Goal: Transaction & Acquisition: Purchase product/service

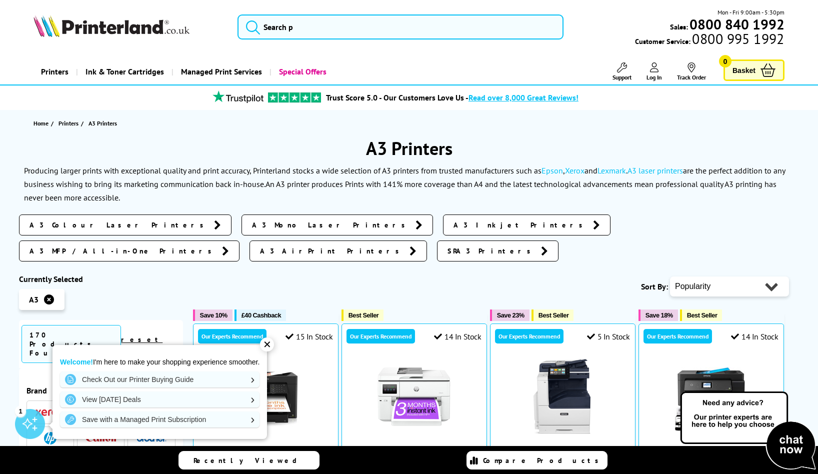
click at [265, 346] on div "✕" at bounding box center [267, 344] width 14 height 14
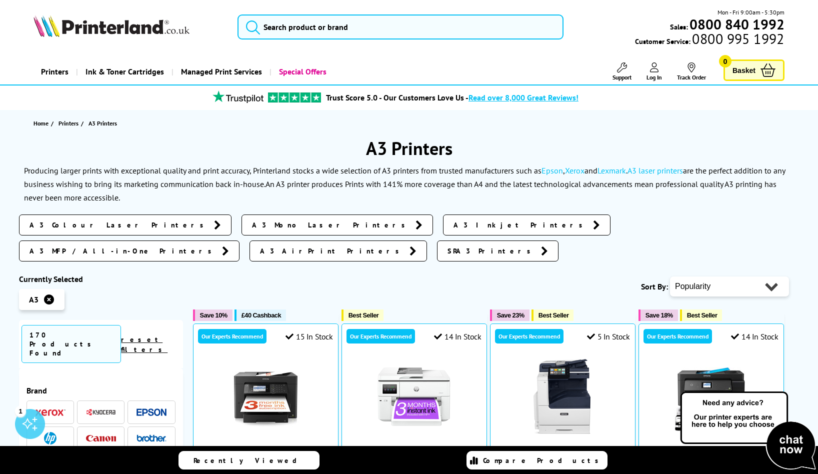
click at [154, 460] on img at bounding box center [151, 464] width 30 height 8
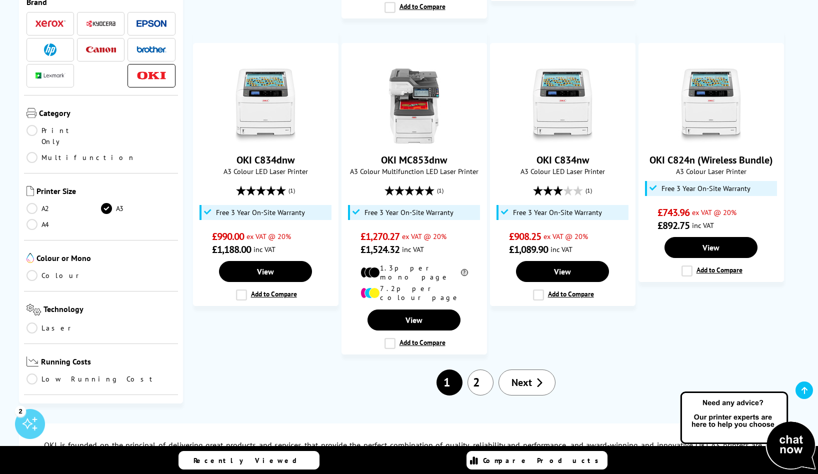
scroll to position [905, 0]
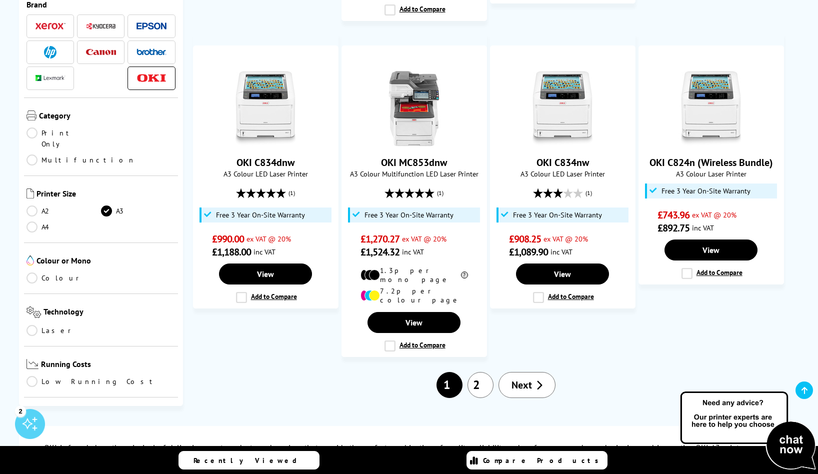
click at [519, 378] on span "Next" at bounding box center [521, 384] width 20 height 13
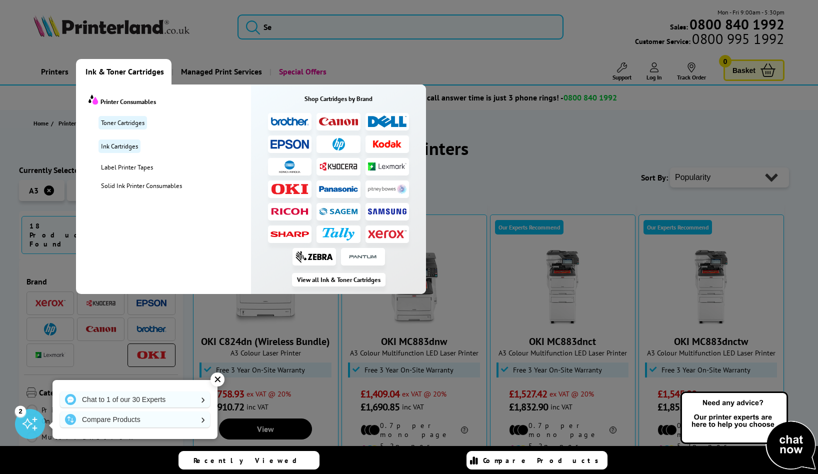
click at [278, 190] on img at bounding box center [289, 188] width 39 height 11
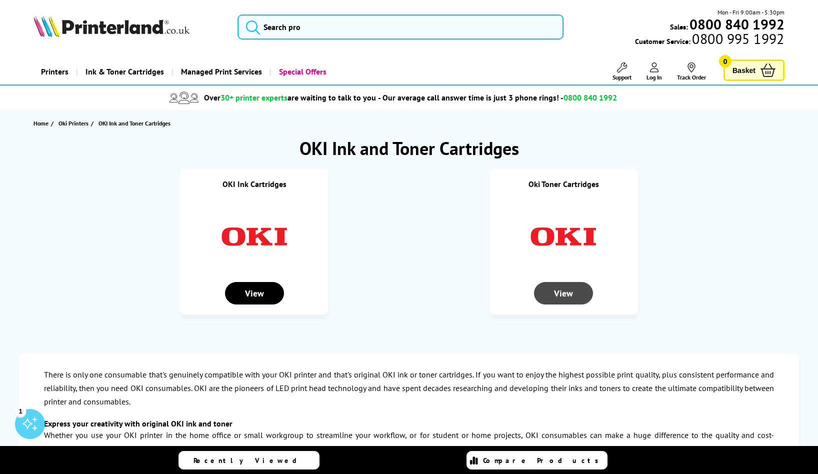
click at [566, 294] on div "View" at bounding box center [563, 293] width 59 height 22
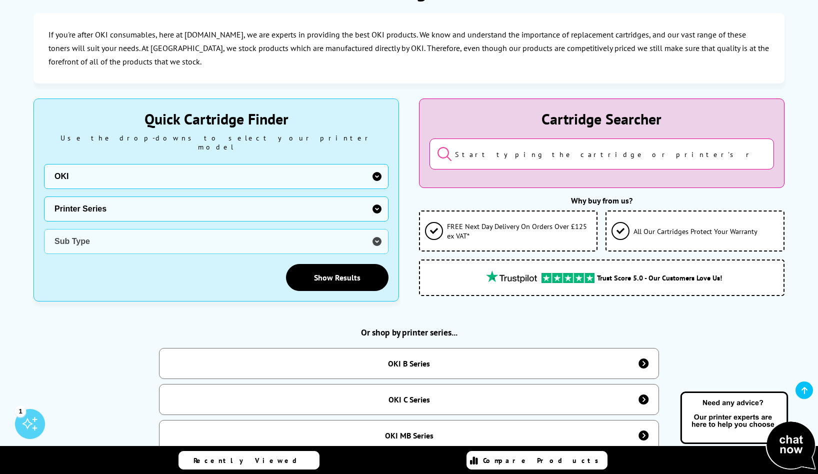
scroll to position [178, 0]
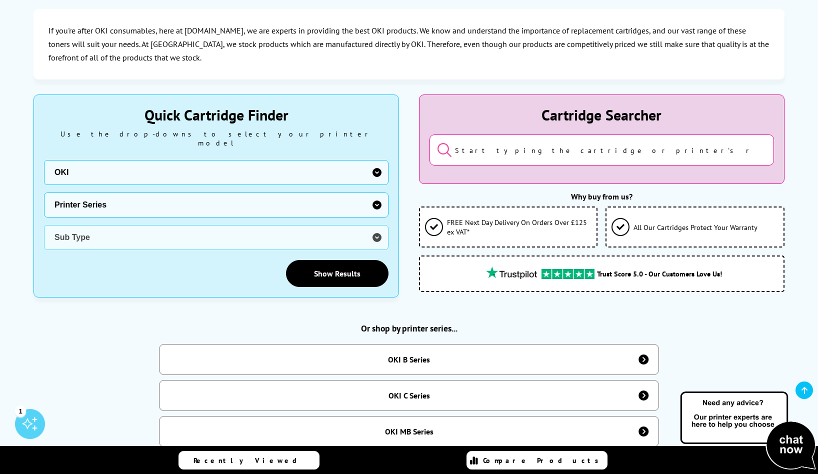
click at [373, 196] on select "Printer Series Dot Matrix Series B Series C Series MB Series MC Series Pro Seri…" at bounding box center [216, 204] width 344 height 25
select select "33324"
click at [44, 192] on select "Printer Series Dot Matrix Series B Series C Series MB Series MC Series Pro Seri…" at bounding box center [216, 204] width 344 height 25
click at [260, 228] on select "Sub Type OKI C301 OKI C310 OKI C321 OKI C330 OKI C3300 OKI C332 OKI C3400 OKI C…" at bounding box center [216, 237] width 344 height 25
select select "24836"
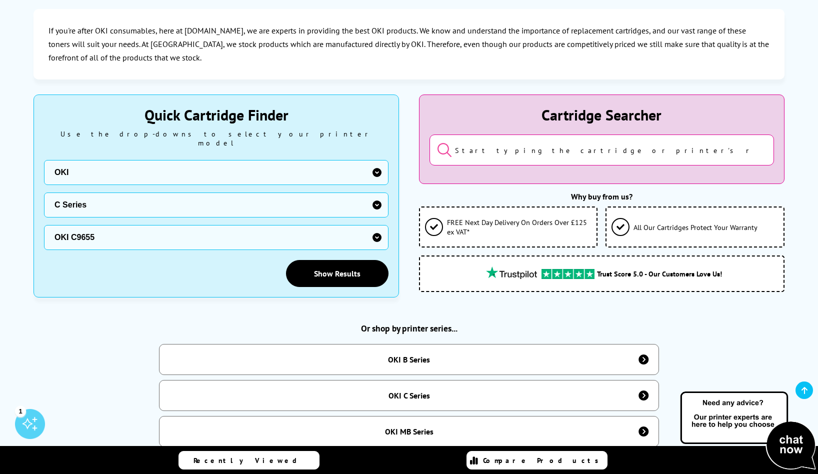
click at [44, 225] on select "Sub Type OKI C301 OKI C310 OKI C321 OKI C330 OKI C3300 OKI C332 OKI C3400 OKI C…" at bounding box center [216, 237] width 344 height 25
click at [334, 264] on link "Show Results" at bounding box center [337, 273] width 102 height 27
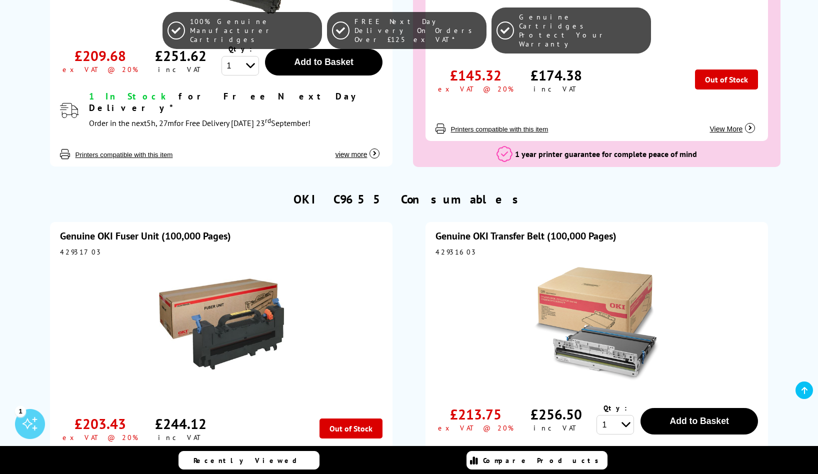
scroll to position [3917, 0]
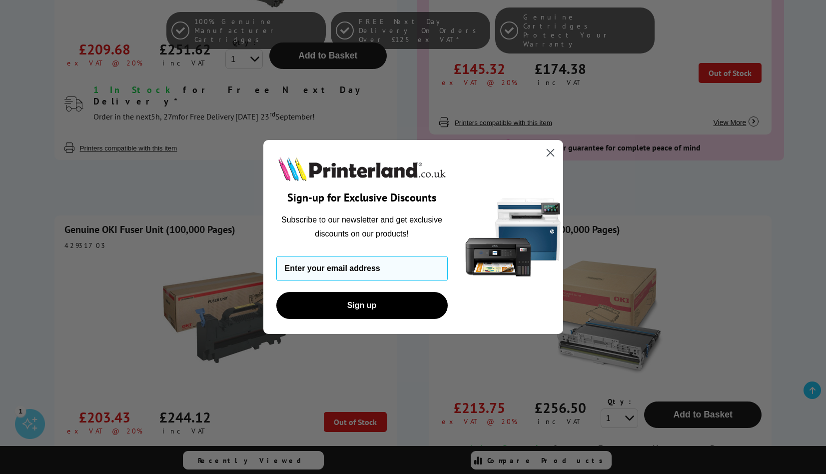
click at [549, 152] on circle "Close dialog" at bounding box center [550, 152] width 16 height 16
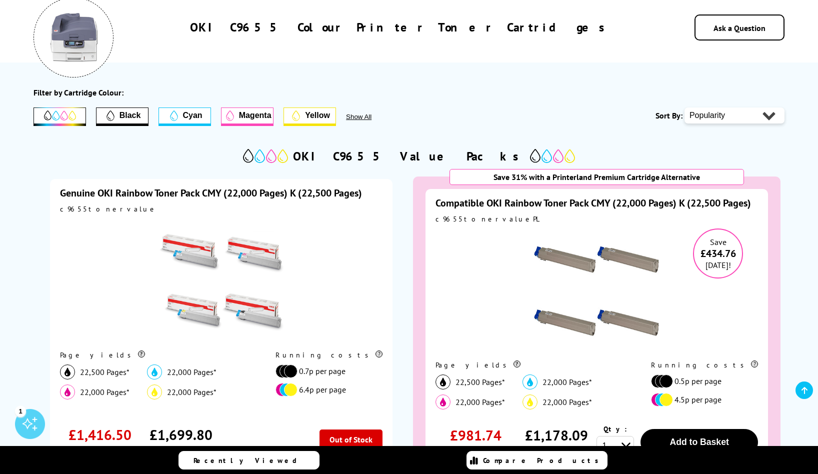
scroll to position [0, 0]
